Goal: Transaction & Acquisition: Book appointment/travel/reservation

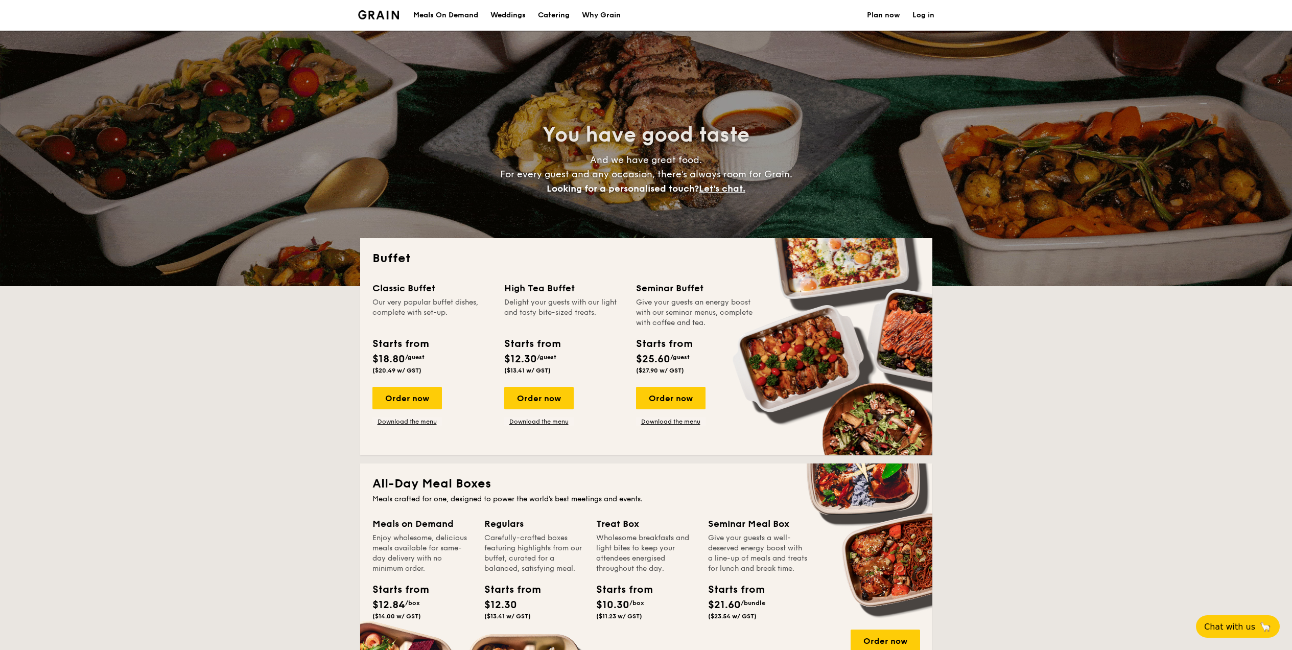
select select
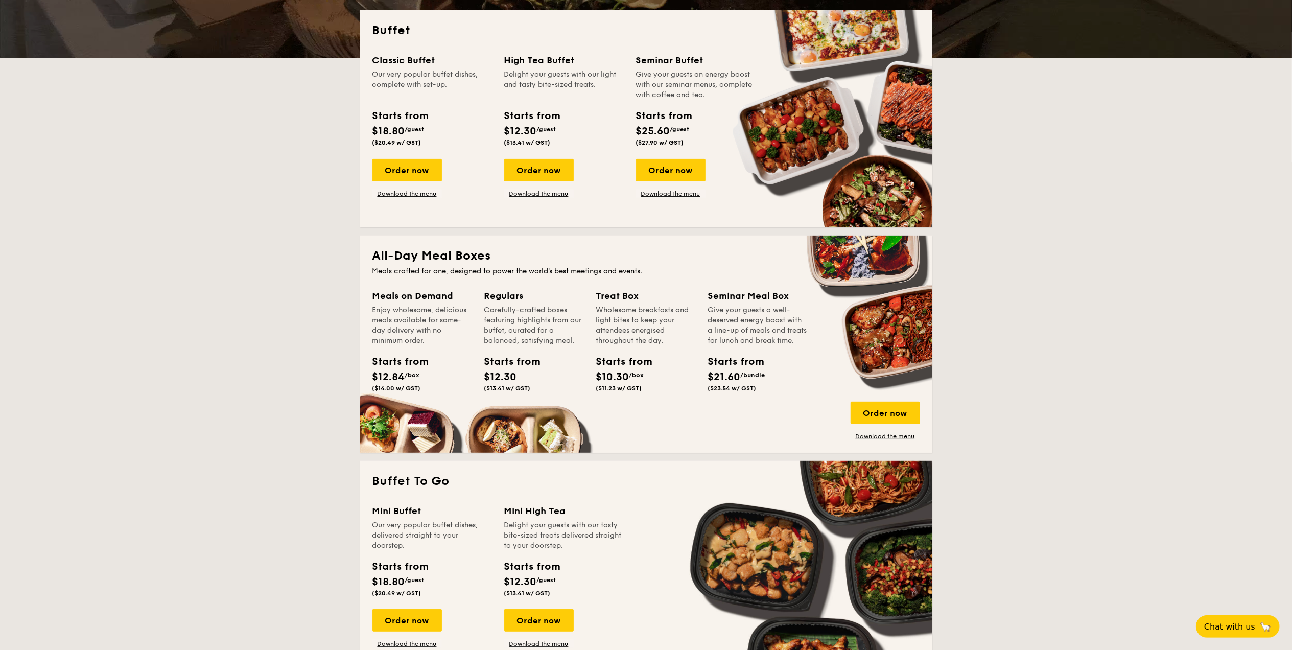
scroll to position [204, 0]
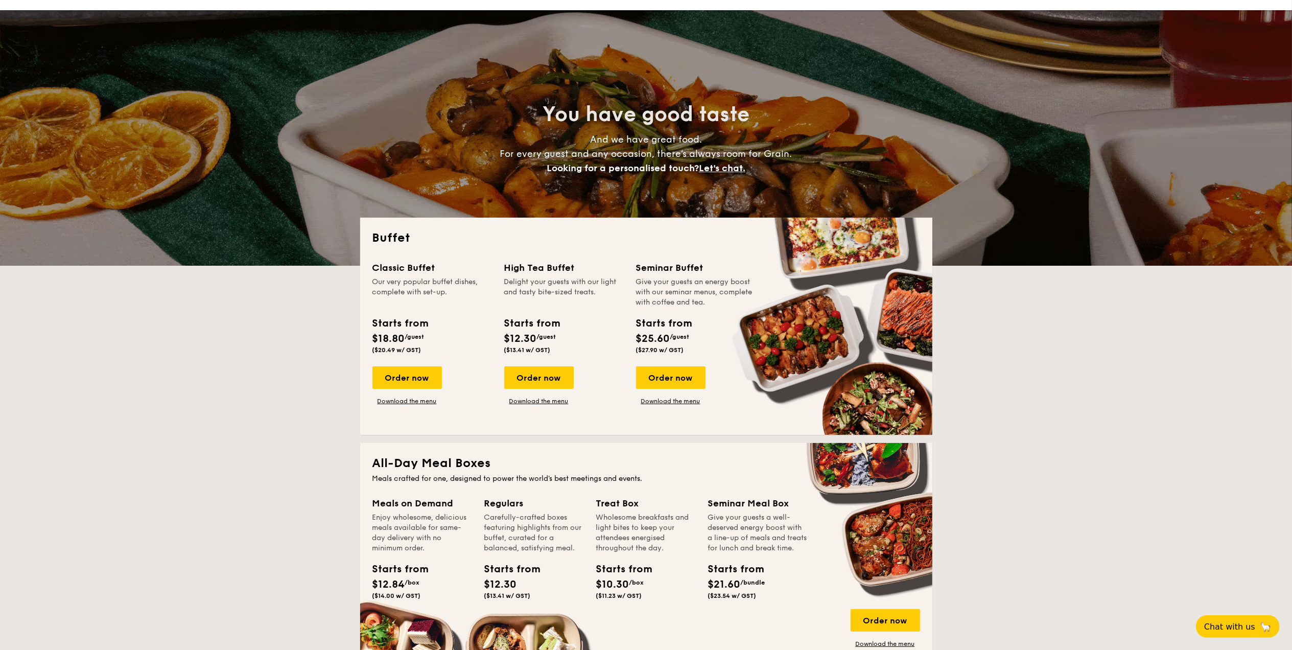
scroll to position [0, 0]
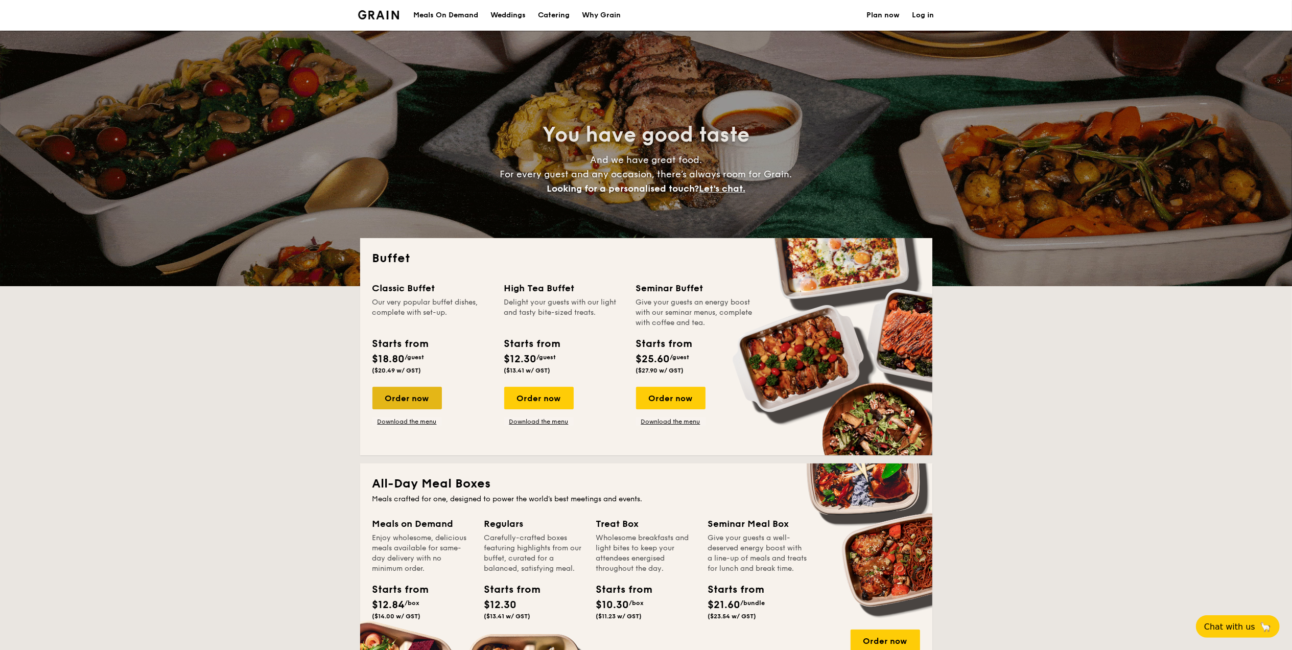
click at [424, 397] on div "Order now" at bounding box center [406, 398] width 69 height 22
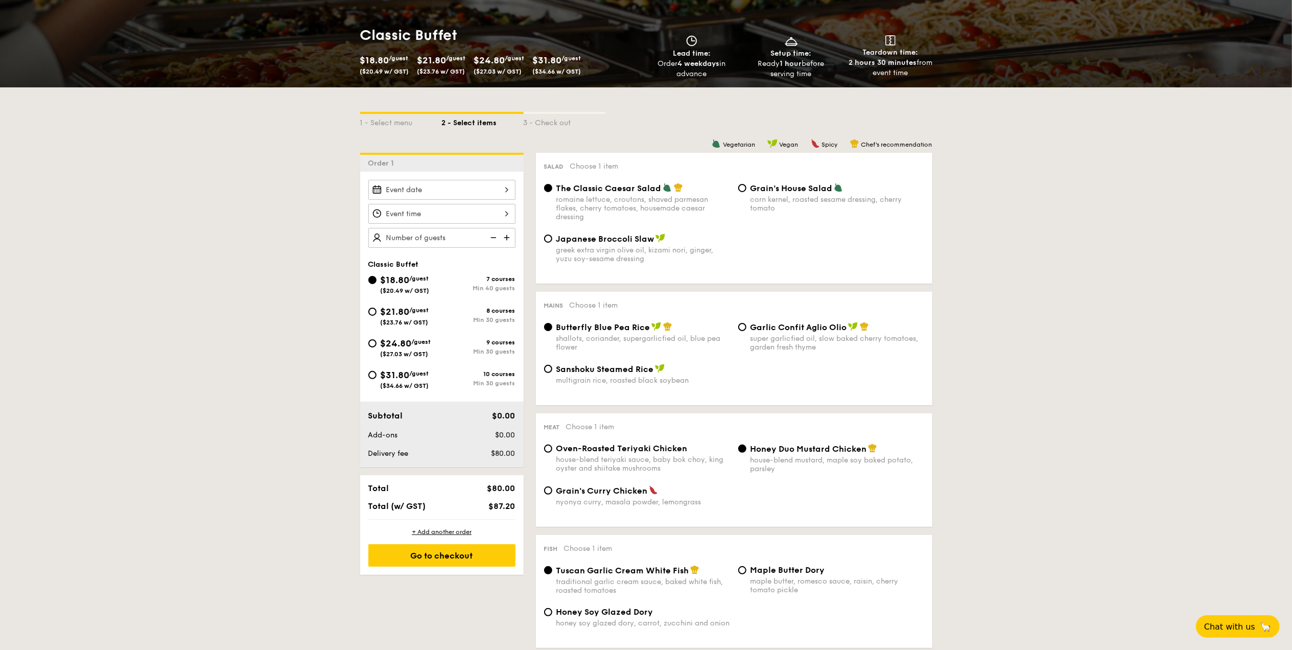
scroll to position [136, 0]
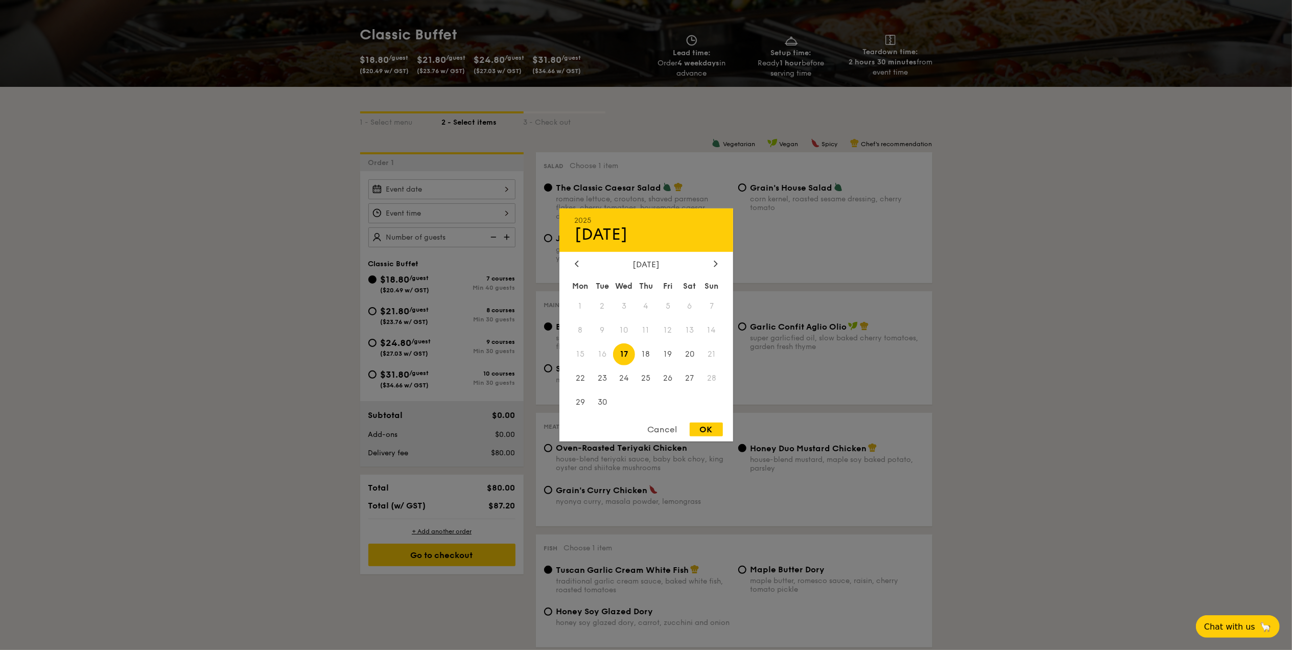
click at [506, 192] on div "2025 Sep [DATE] Tue Wed Thu Fri Sat Sun 1 2 3 4 5 6 7 8 9 10 11 12 13 14 15 16 …" at bounding box center [441, 189] width 147 height 20
drag, startPoint x: 620, startPoint y: 352, endPoint x: 634, endPoint y: 365, distance: 19.2
click at [629, 361] on span "17" at bounding box center [624, 354] width 22 height 22
drag, startPoint x: 634, startPoint y: 365, endPoint x: 659, endPoint y: 431, distance: 70.8
click at [659, 430] on div "Cancel" at bounding box center [663, 430] width 50 height 14
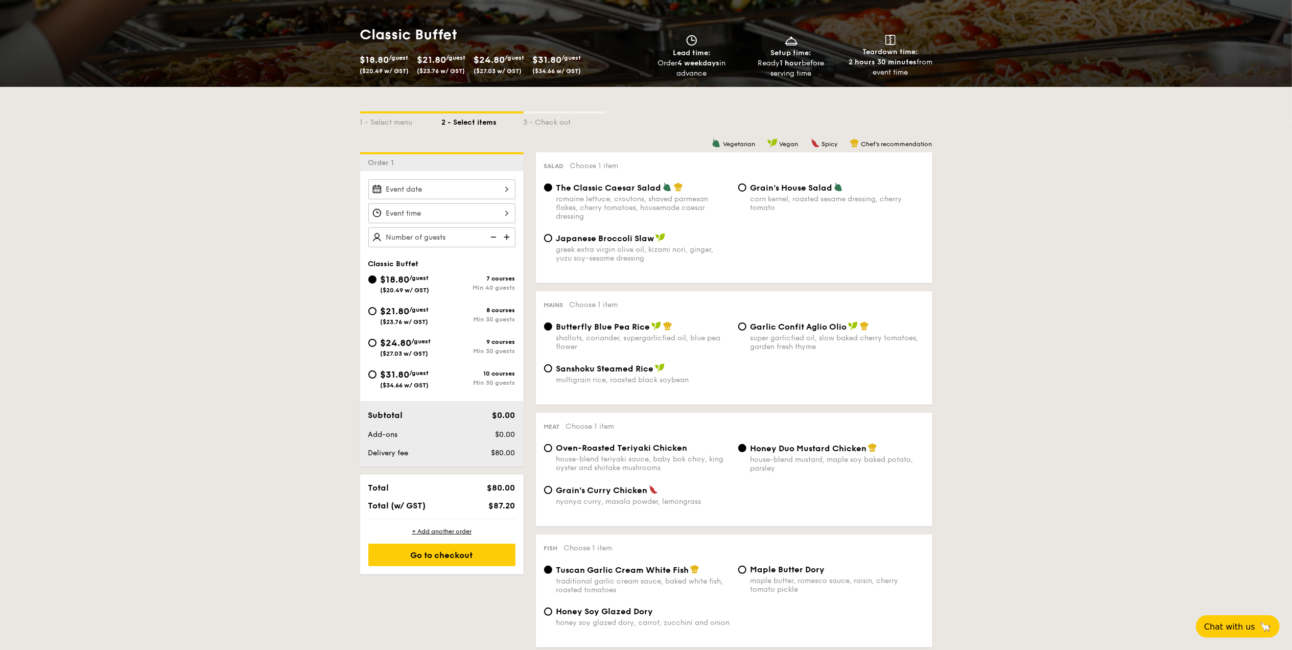
click at [825, 226] on div "The Classic Caesar Salad romaine lettuce, croutons, shaved parmesan flakes, che…" at bounding box center [734, 207] width 388 height 51
click at [743, 189] on input "Grain's House Salad corn kernel, roasted sesame dressing, cherry tomato" at bounding box center [742, 187] width 8 height 8
radio input "true"
click at [552, 244] on div "Japanese Broccoli Slaw greek extra virgin olive oil, kizami [PERSON_NAME], yuzu…" at bounding box center [637, 248] width 194 height 30
click at [552, 243] on div "Japanese Broccoli Slaw greek extra virgin olive oil, kizami [PERSON_NAME], yuzu…" at bounding box center [637, 248] width 194 height 30
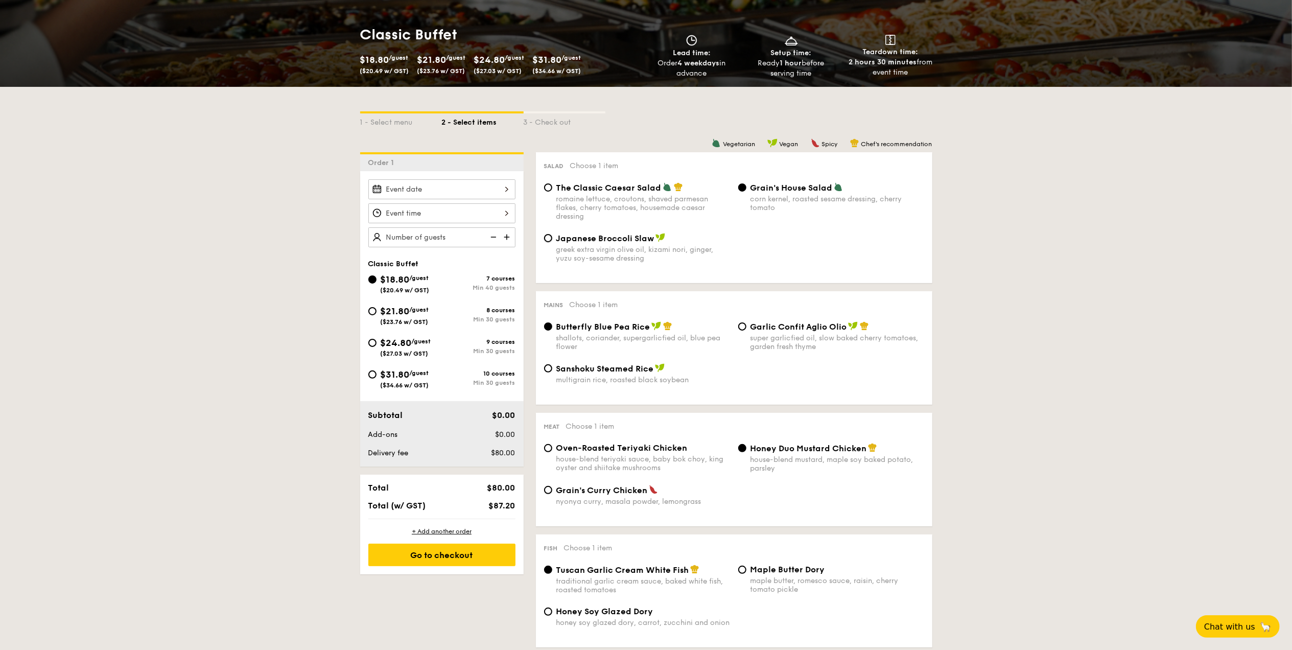
click at [544, 242] on div "Japanese Broccoli Slaw greek extra virgin olive oil, kizami [PERSON_NAME], yuzu…" at bounding box center [637, 248] width 194 height 30
click at [545, 238] on input "Japanese Broccoli Slaw greek extra virgin olive oil, kizami [PERSON_NAME], yuzu…" at bounding box center [548, 238] width 8 height 8
radio input "true"
drag, startPoint x: 832, startPoint y: 241, endPoint x: 677, endPoint y: 210, distance: 158.3
click at [827, 241] on div "Japanese Broccoli Slaw greek extra virgin olive oil, kizami [PERSON_NAME], yuzu…" at bounding box center [734, 254] width 388 height 42
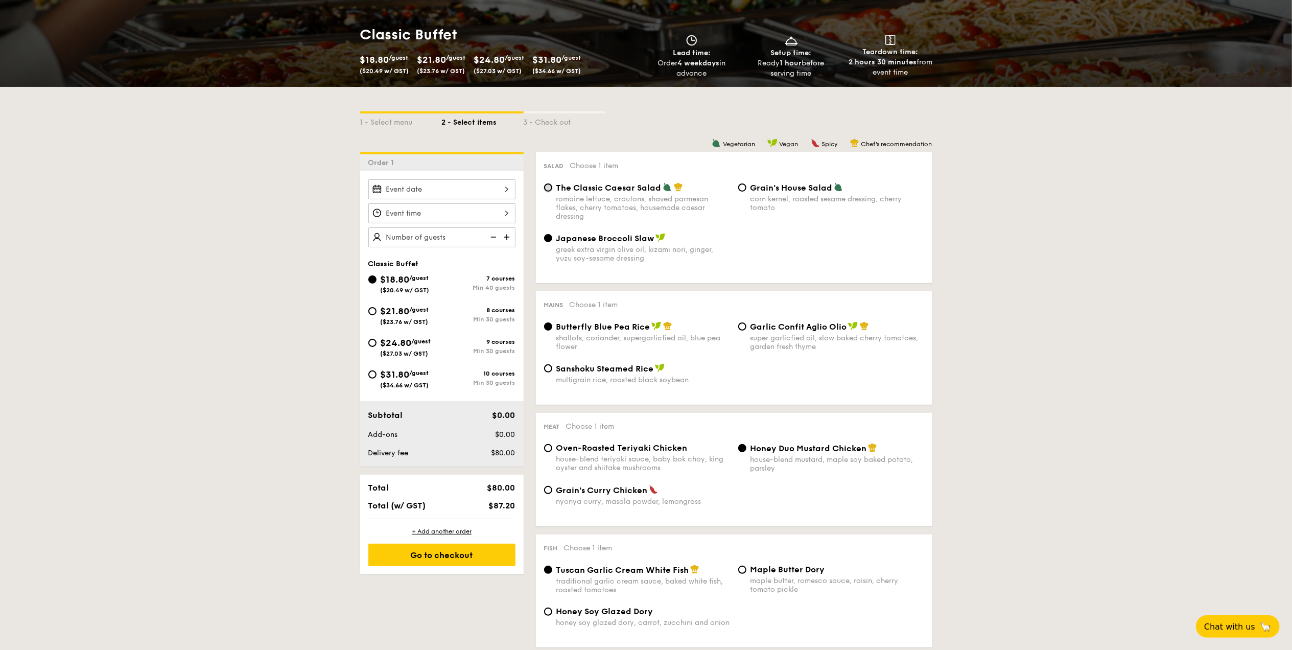
click at [546, 185] on input "The Classic Caesar Salad romaine lettuce, croutons, shaved parmesan flakes, che…" at bounding box center [548, 187] width 8 height 8
radio input "true"
click at [834, 261] on div "Japanese Broccoli Slaw greek extra virgin olive oil, kizami [PERSON_NAME], yuzu…" at bounding box center [734, 254] width 388 height 42
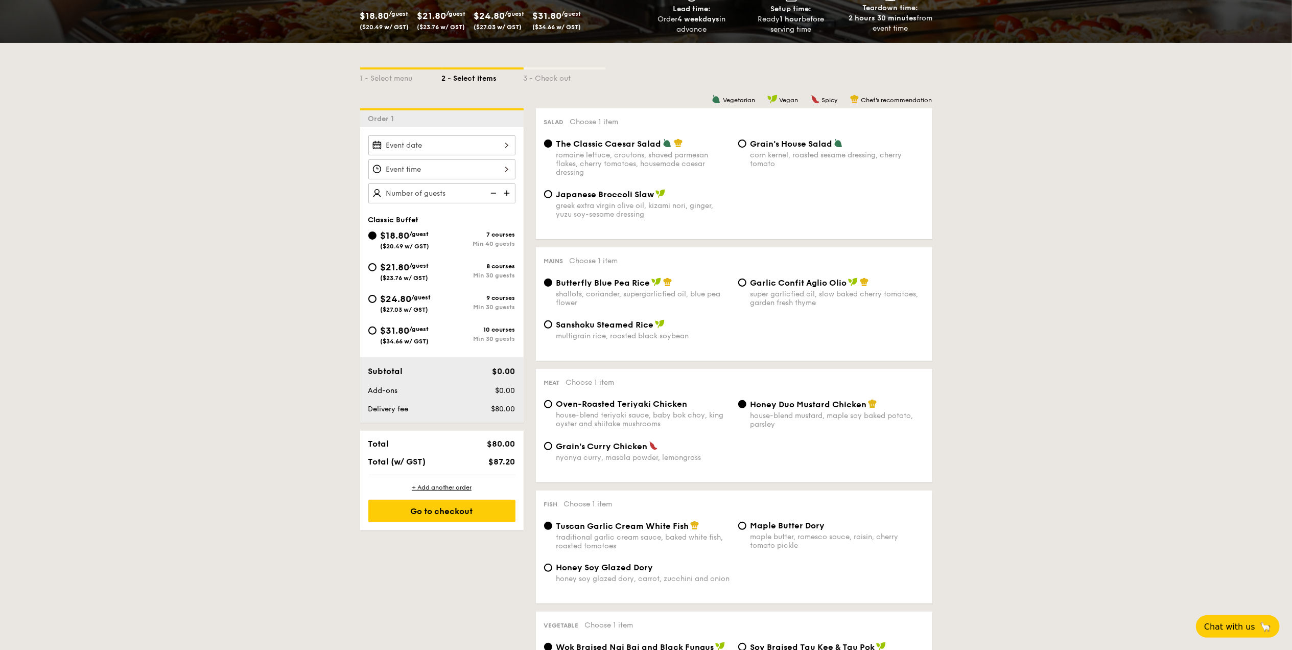
scroll to position [340, 0]
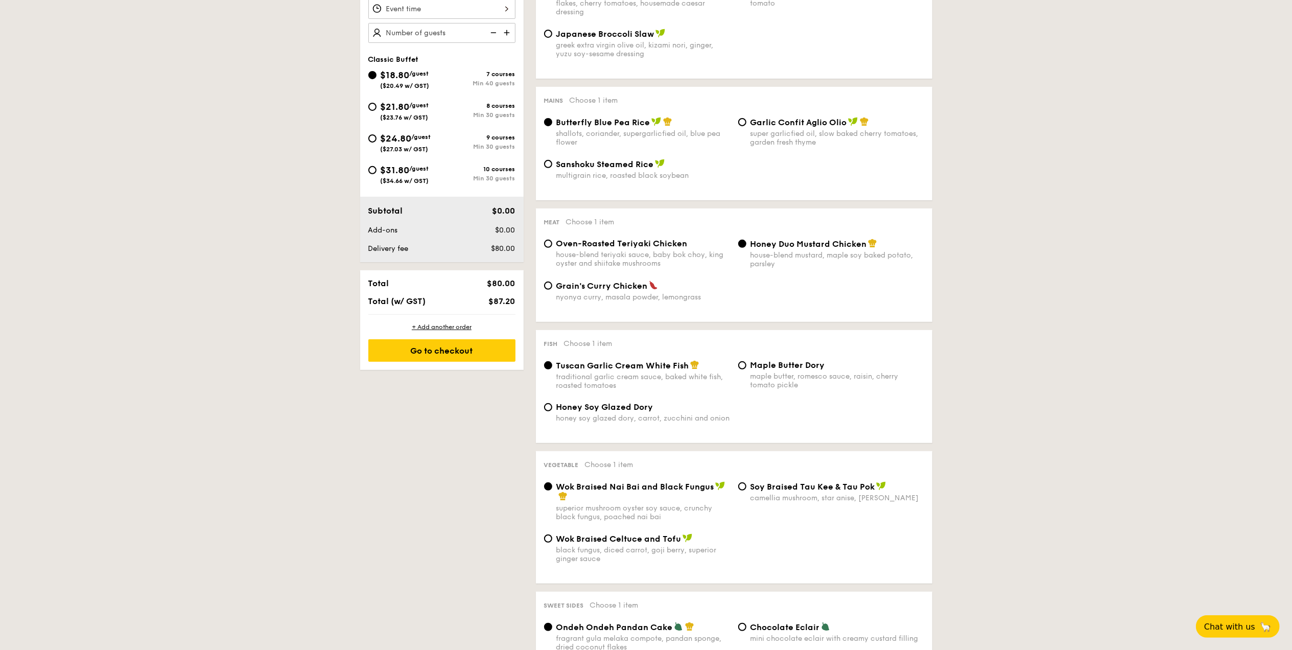
click at [797, 182] on div "Sanshoku Steamed Rice multigrain rice, roasted black soybean" at bounding box center [734, 175] width 388 height 33
click at [784, 172] on div "Sanshoku Steamed Rice multigrain rice, roasted black soybean" at bounding box center [734, 175] width 388 height 33
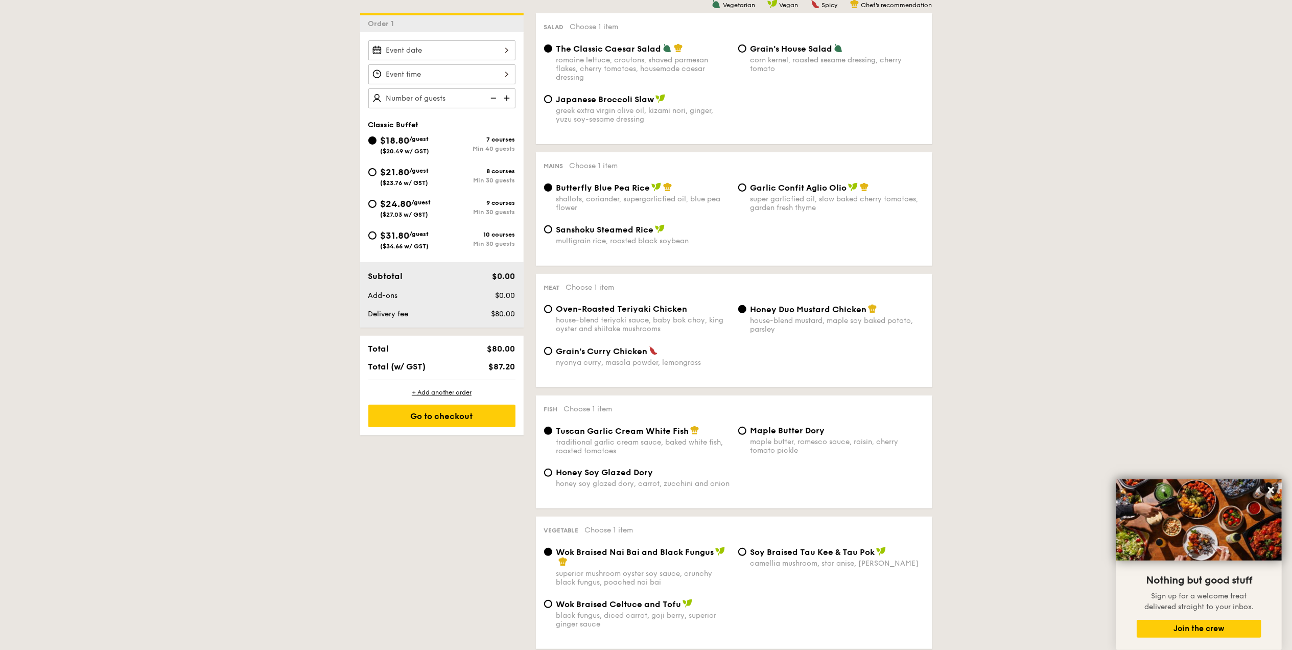
scroll to position [272, 0]
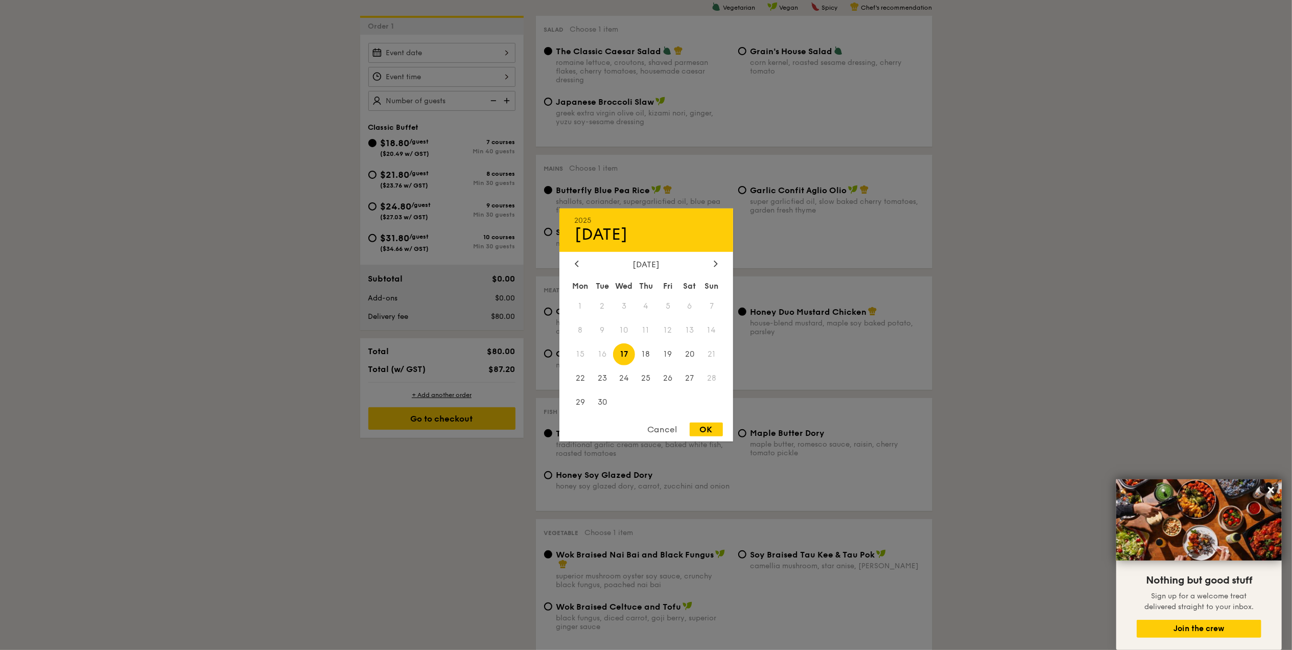
click at [506, 52] on div "2025 Sep [DATE] Tue Wed Thu Fri Sat Sun 1 2 3 4 5 6 7 8 9 10 11 12 13 14 15 16 …" at bounding box center [441, 53] width 147 height 20
click at [632, 356] on span "17" at bounding box center [624, 354] width 22 height 22
click at [704, 434] on div "OK" at bounding box center [706, 430] width 33 height 14
type input "[DATE]"
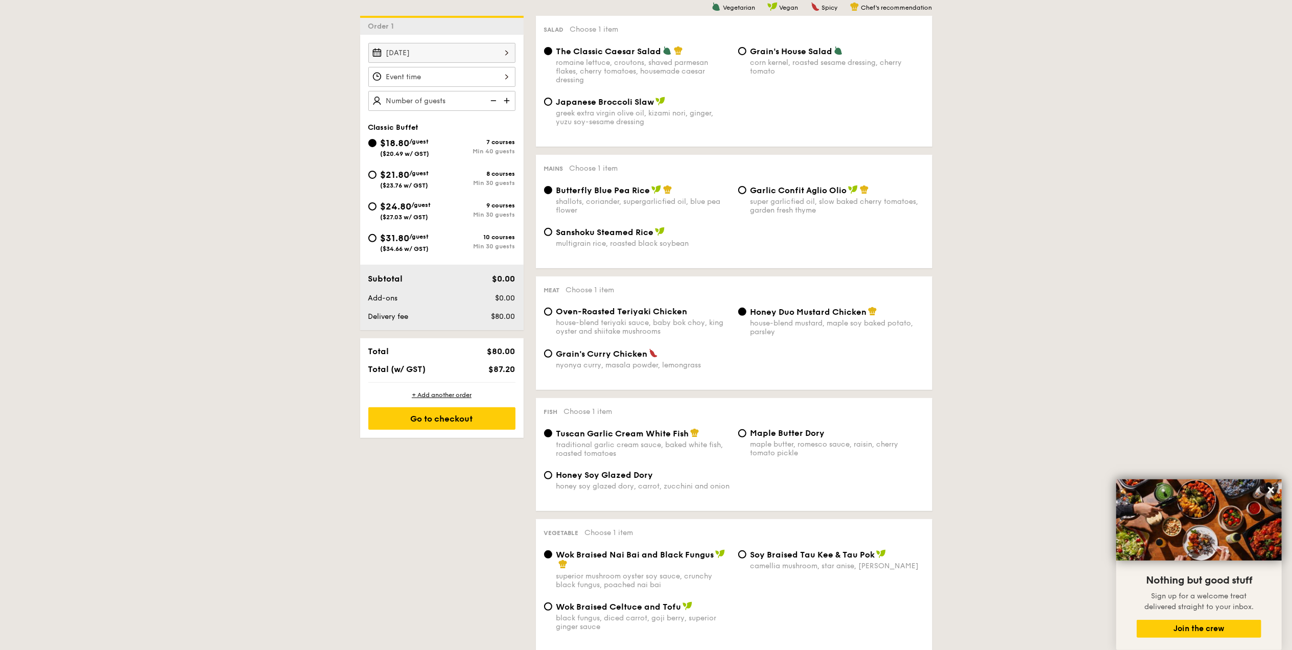
click at [483, 76] on div at bounding box center [441, 77] width 147 height 20
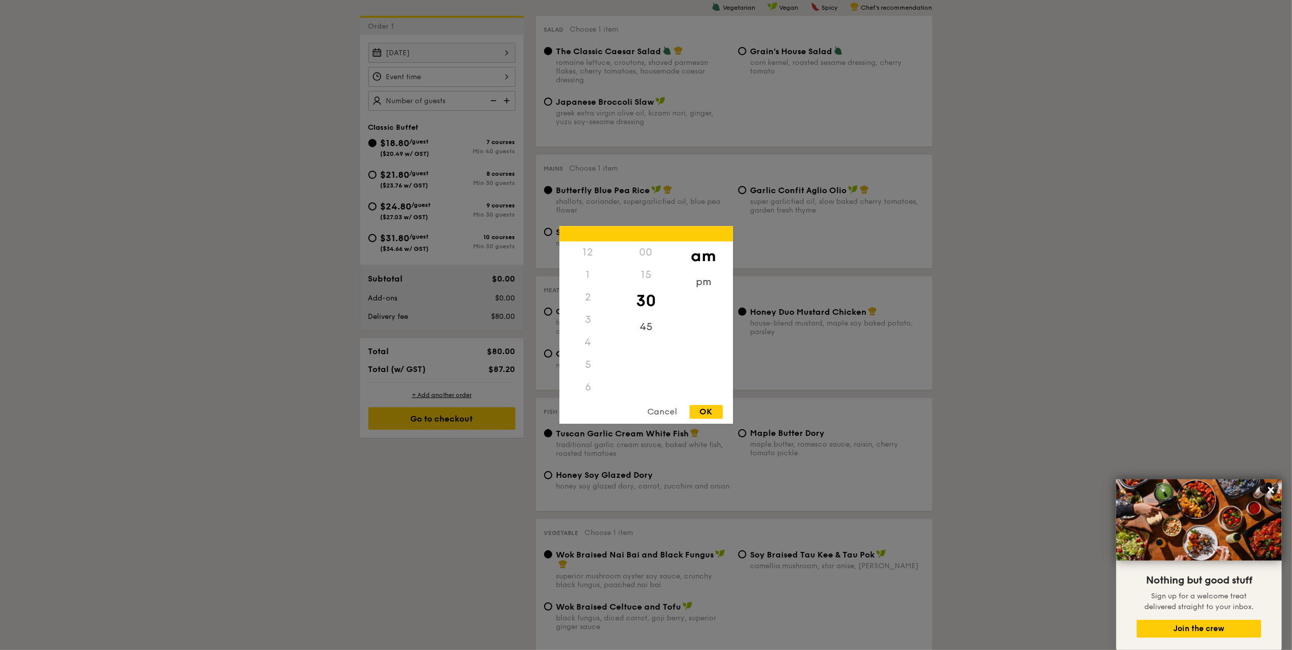
scroll to position [112, 0]
click at [590, 391] on div "11" at bounding box center [588, 399] width 58 height 30
click at [706, 410] on div "OK" at bounding box center [706, 412] width 33 height 14
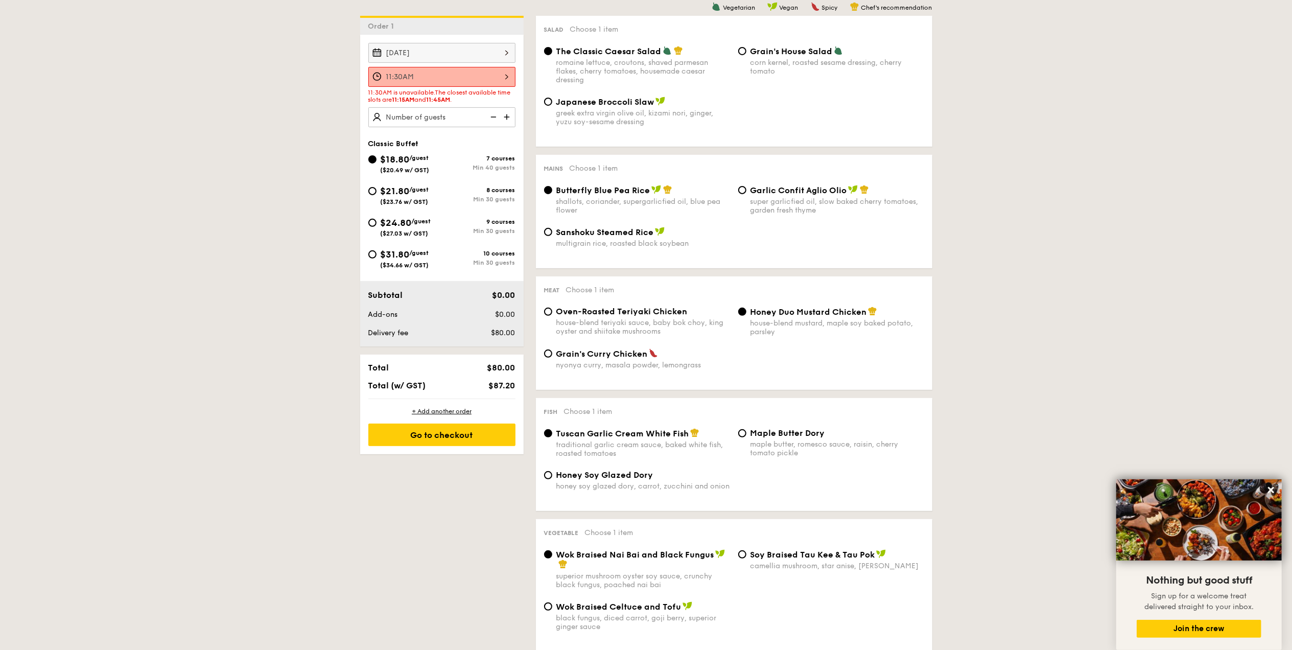
click at [503, 75] on div "11:30AM" at bounding box center [441, 77] width 147 height 20
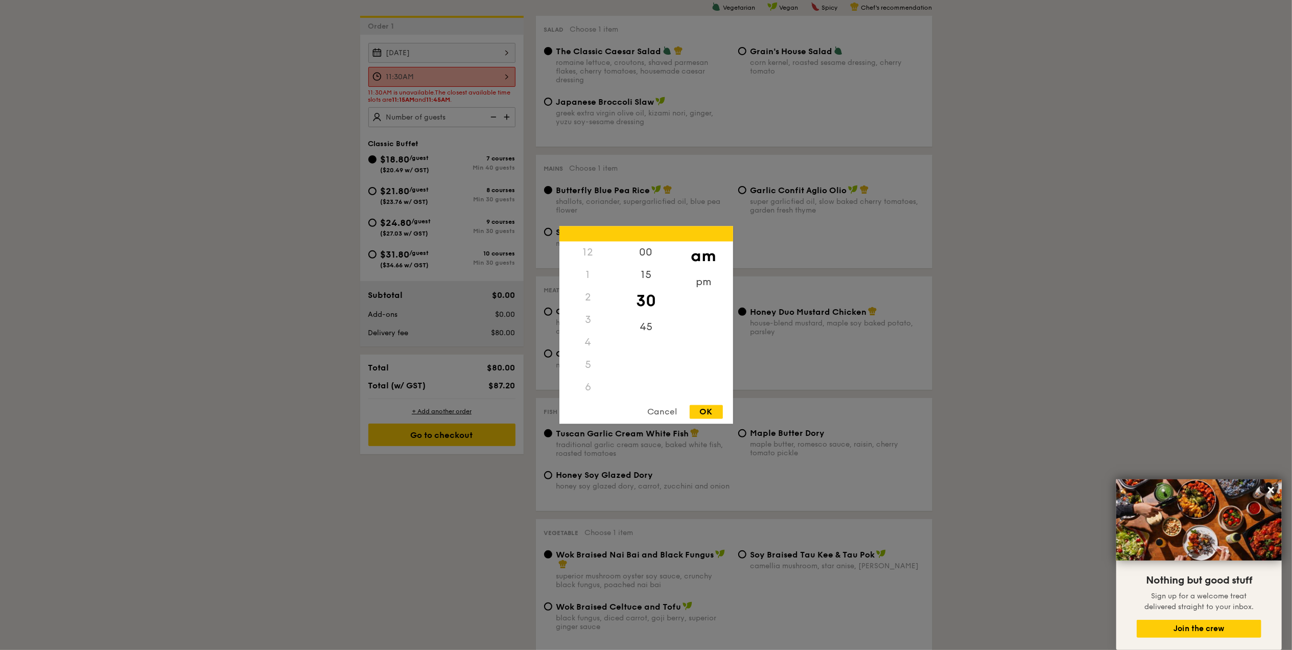
scroll to position [121, 0]
click at [647, 274] on div "15" at bounding box center [646, 279] width 58 height 30
click at [699, 415] on div "OK" at bounding box center [706, 412] width 33 height 14
type input "11:15AM"
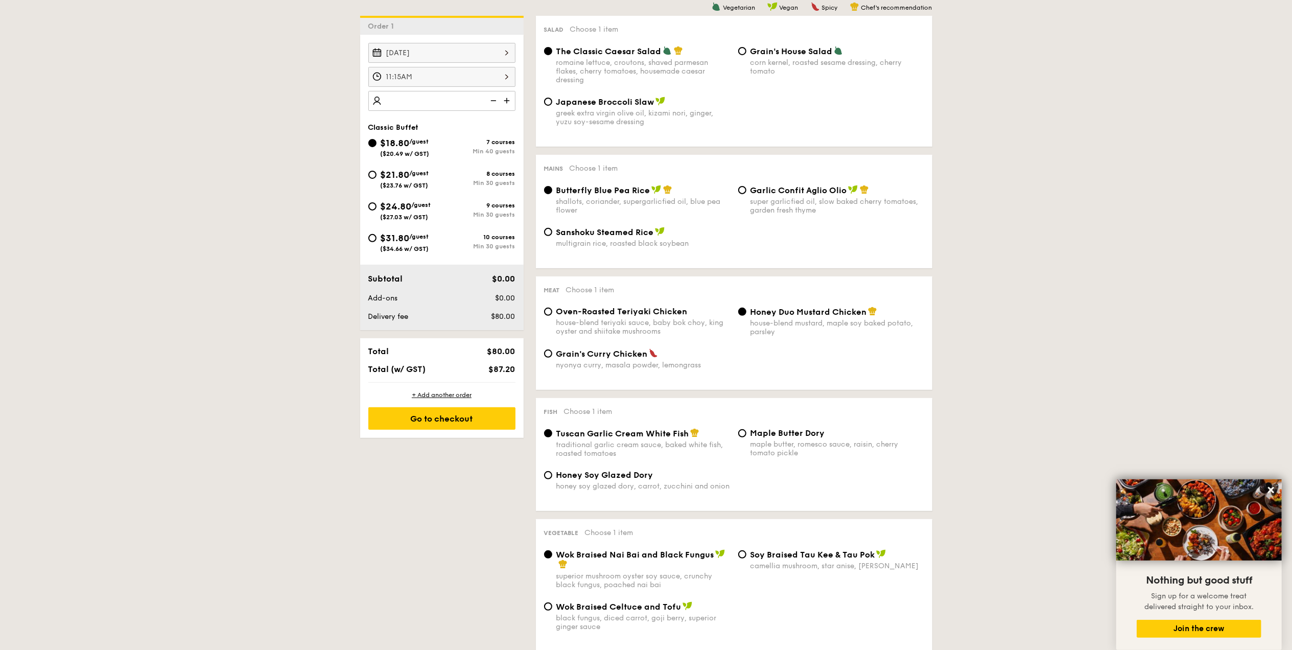
click at [493, 100] on img at bounding box center [492, 100] width 15 height 19
click at [503, 100] on img at bounding box center [507, 100] width 15 height 19
click at [505, 100] on img at bounding box center [507, 100] width 15 height 19
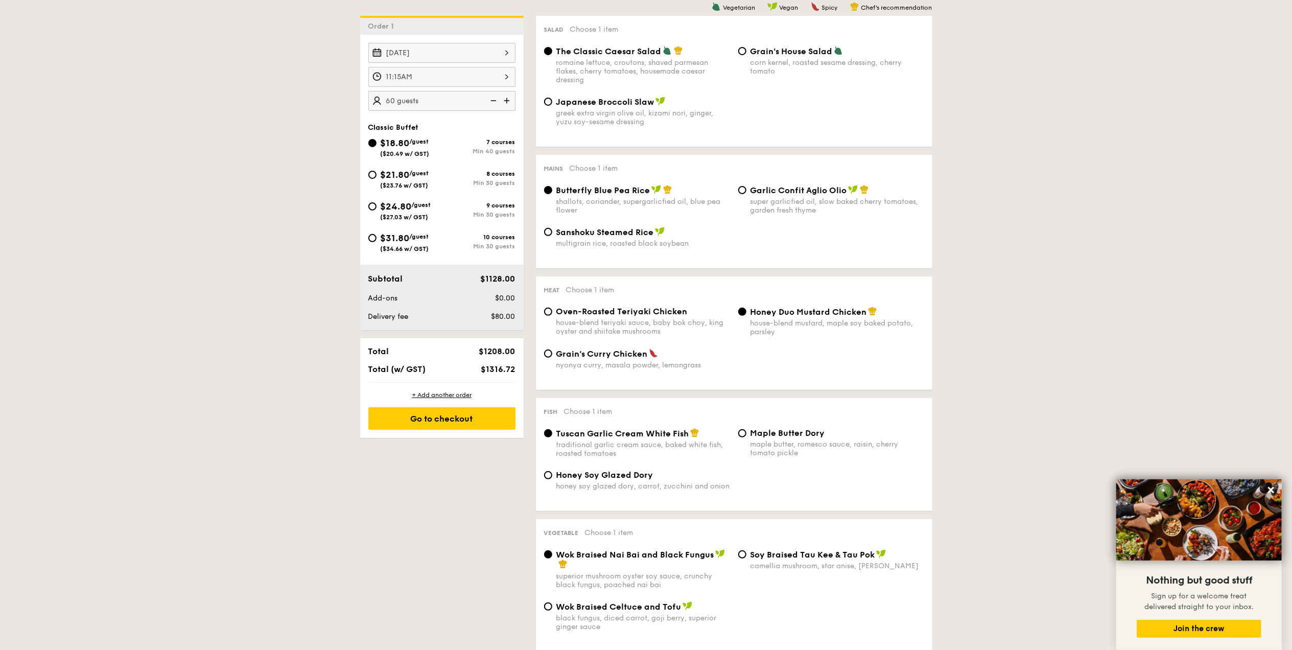
click at [1026, 204] on div "1 - Select menu 2 - Select items 3 - Check out Order 1 [DATE] 11:15AM 60 guests…" at bounding box center [646, 587] width 1292 height 1275
click at [495, 102] on img at bounding box center [492, 100] width 15 height 19
click at [509, 102] on img at bounding box center [507, 100] width 15 height 19
type input "60 guests"
drag, startPoint x: 1010, startPoint y: 162, endPoint x: 1004, endPoint y: 150, distance: 14.2
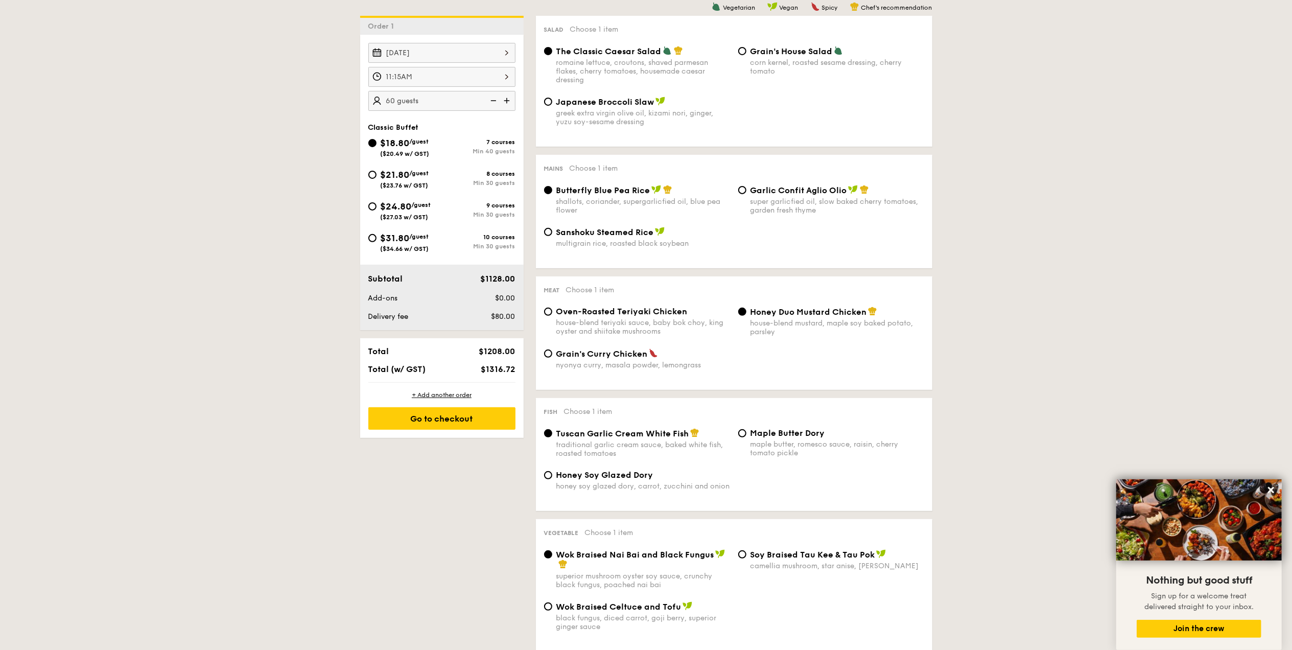
click at [1012, 158] on div "1 - Select menu 2 - Select items 3 - Check out Order 1 [DATE] 11:15AM 60 guests…" at bounding box center [646, 587] width 1292 height 1275
click at [958, 84] on div "1 - Select menu 2 - Select items 3 - Check out Order 1 [DATE] 11:15AM 60 guests…" at bounding box center [646, 587] width 1292 height 1275
click at [746, 48] on div "Grain's House Salad corn kernel, roasted sesame dressing, cherry tomato" at bounding box center [831, 61] width 194 height 30
click at [755, 55] on div "Grain's House Salad corn kernel, roasted sesame dressing, cherry tomato" at bounding box center [838, 61] width 174 height 30
drag, startPoint x: 755, startPoint y: 55, endPoint x: 742, endPoint y: 52, distance: 12.6
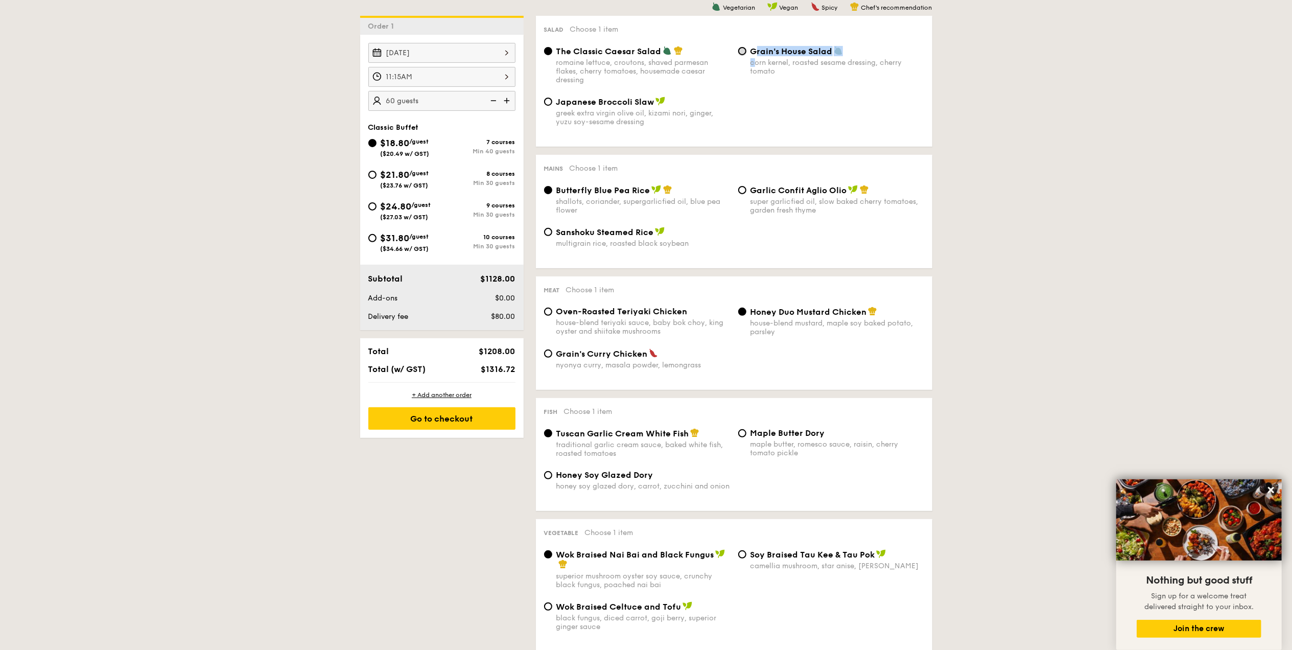
click at [742, 52] on input "Grain's House Salad corn kernel, roasted sesame dressing, cherry tomato" at bounding box center [742, 51] width 8 height 8
radio input "true"
click at [550, 358] on input "Grain's [PERSON_NAME] Chicken nyonya [PERSON_NAME], masala powder, lemongrass" at bounding box center [548, 353] width 8 height 8
radio input "true"
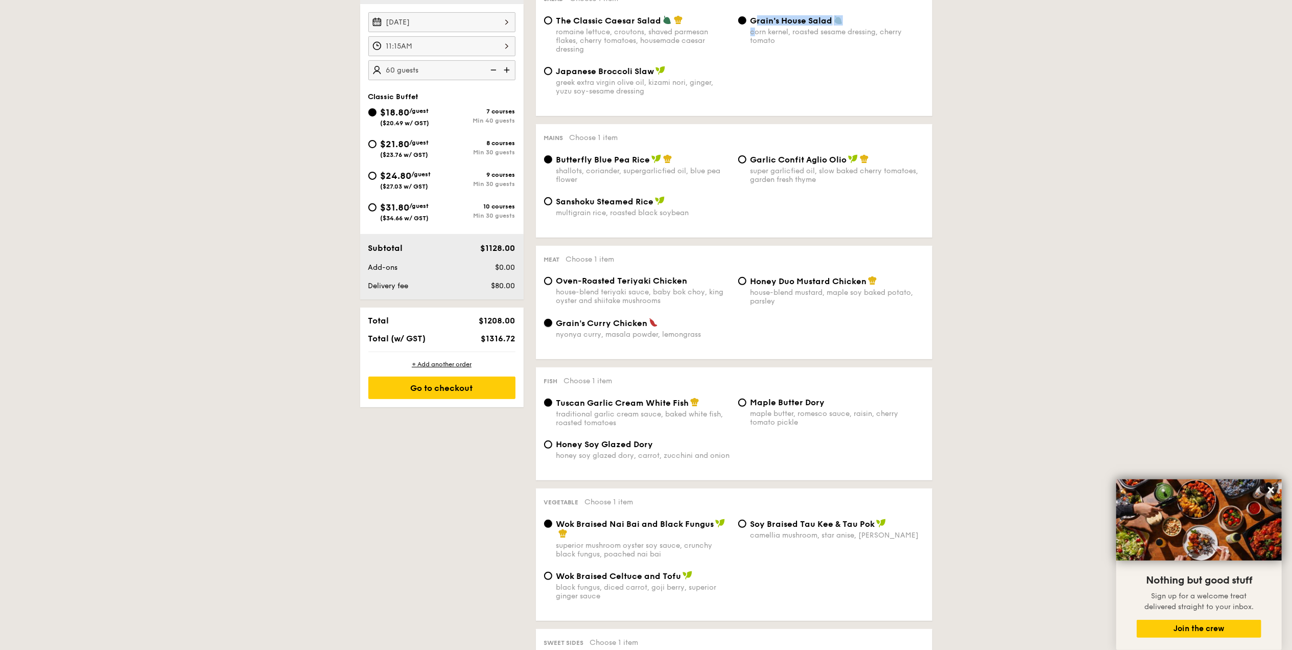
scroll to position [272, 0]
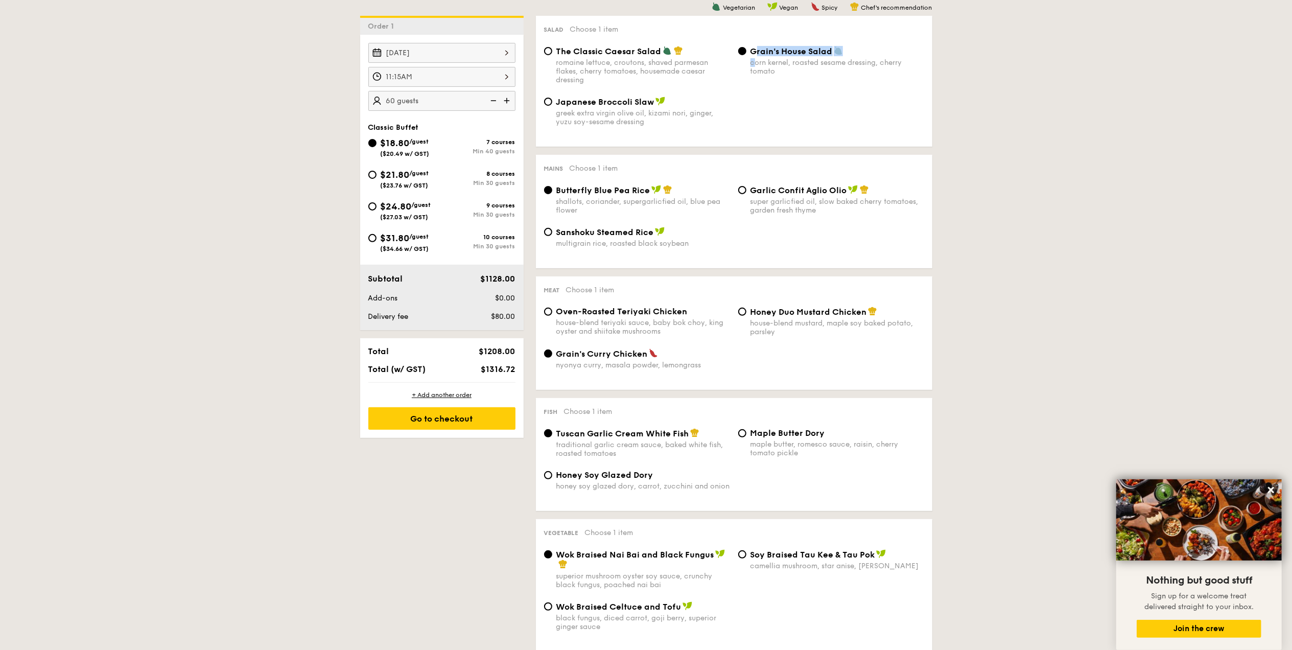
drag, startPoint x: 1142, startPoint y: 270, endPoint x: 1157, endPoint y: 288, distance: 23.3
click at [1142, 270] on div "1 - Select menu 2 - Select items 3 - Check out Order 1 [DATE] 11:15AM 60 guests…" at bounding box center [646, 587] width 1292 height 1275
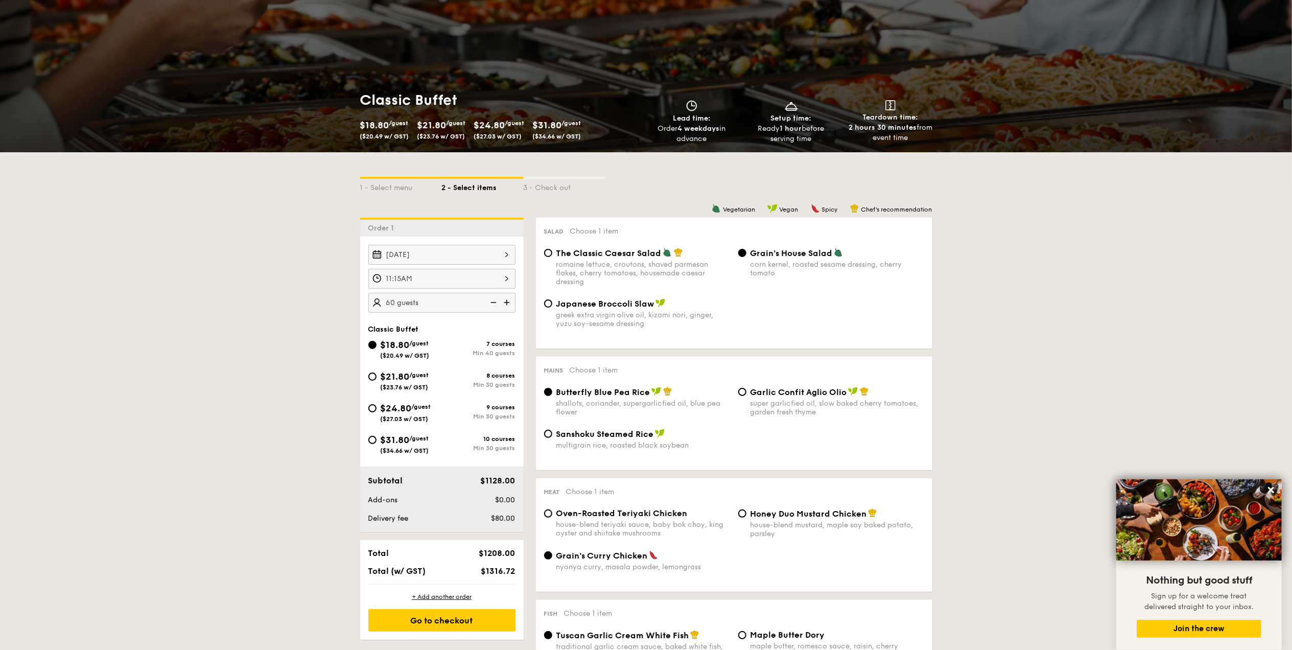
scroll to position [68, 0]
